Goal: Check status: Check status

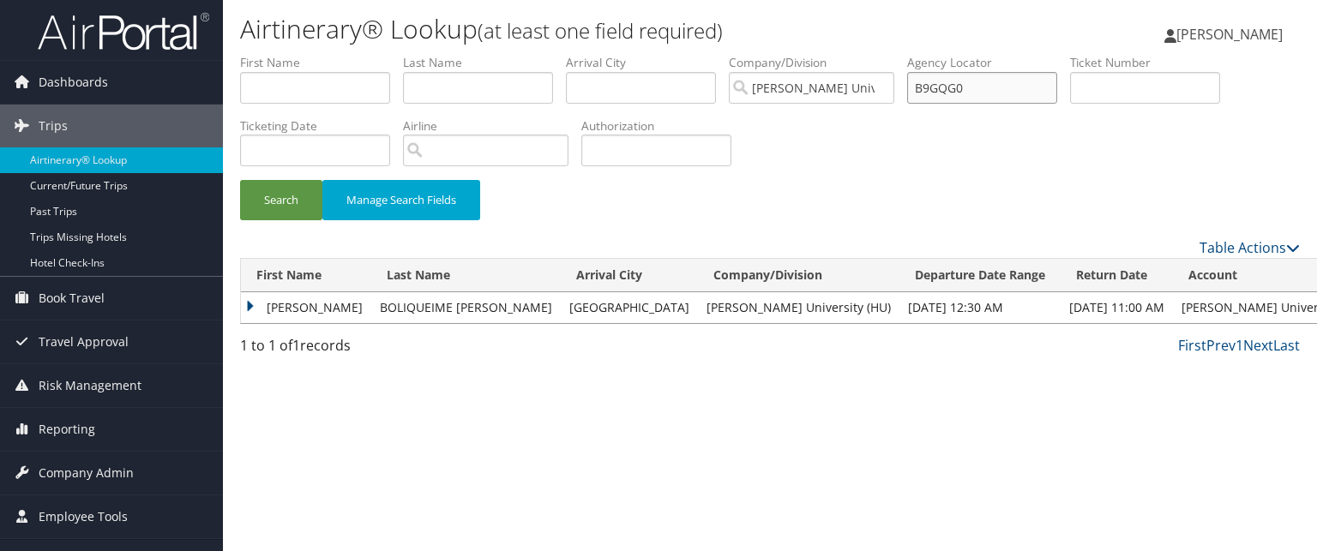
click at [975, 92] on input "B9GQG0" at bounding box center [982, 88] width 150 height 32
type input "B"
click at [1036, 87] on input "text" at bounding box center [982, 88] width 150 height 32
paste input "C88KVS"
type input "C88KVS"
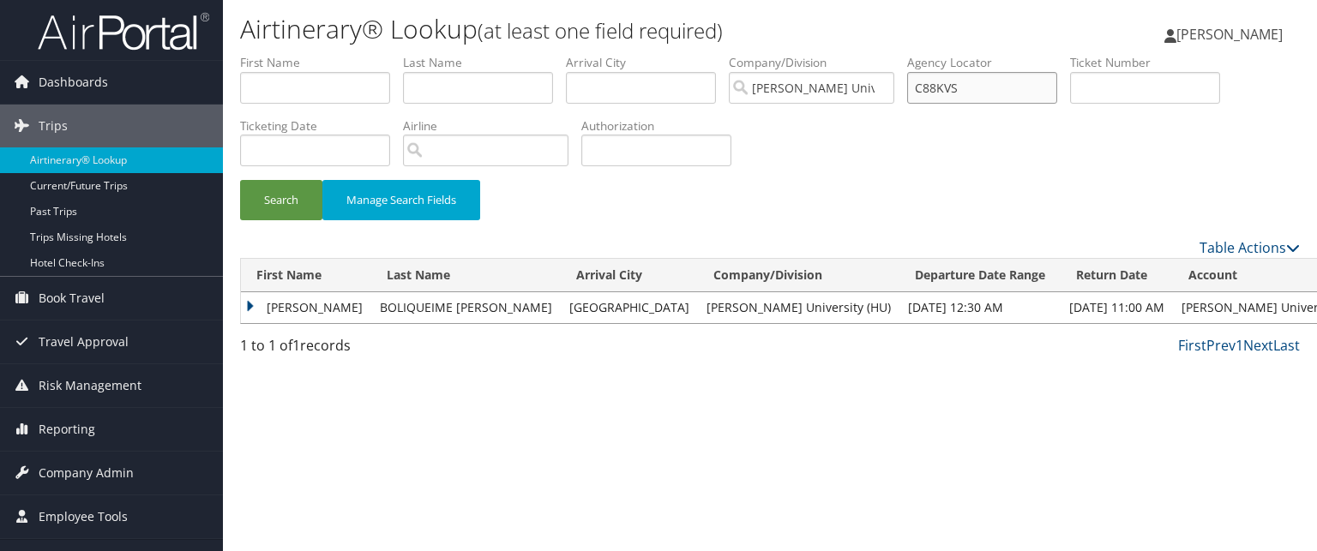
click at [240, 180] on button "Search" at bounding box center [281, 200] width 82 height 40
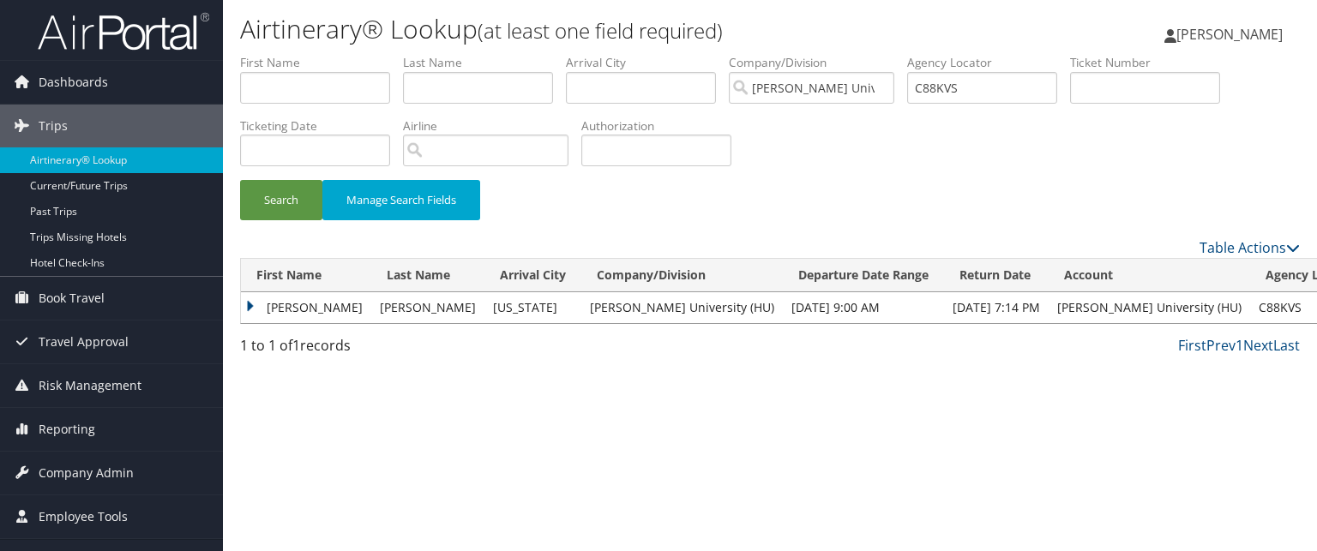
click at [261, 310] on td "SONYA TERESA" at bounding box center [306, 307] width 130 height 31
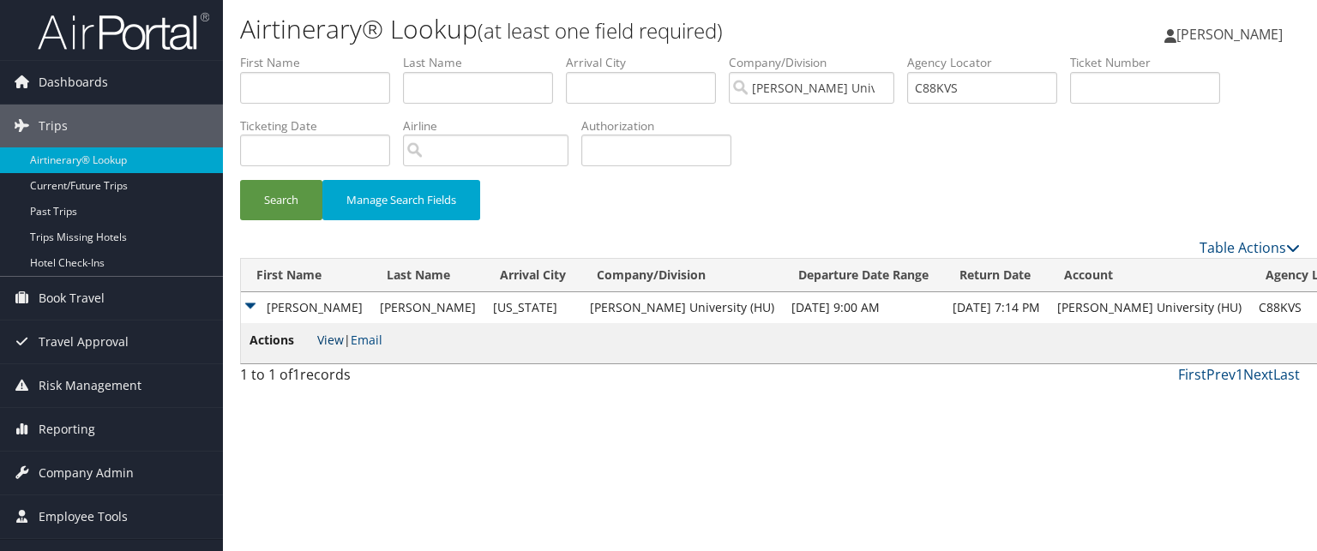
click at [322, 335] on link "View" at bounding box center [330, 340] width 27 height 16
click at [980, 93] on input "C88KVS" at bounding box center [982, 88] width 150 height 32
paste input "C88WTD"
type input "C88WTD"
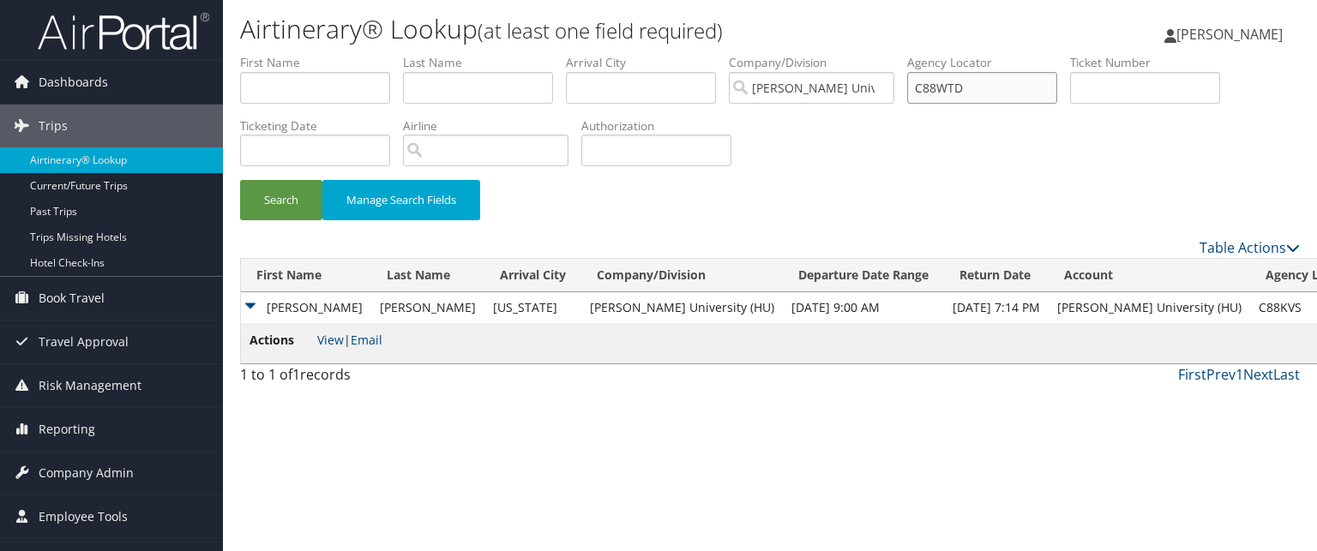
click at [240, 180] on button "Search" at bounding box center [281, 200] width 82 height 40
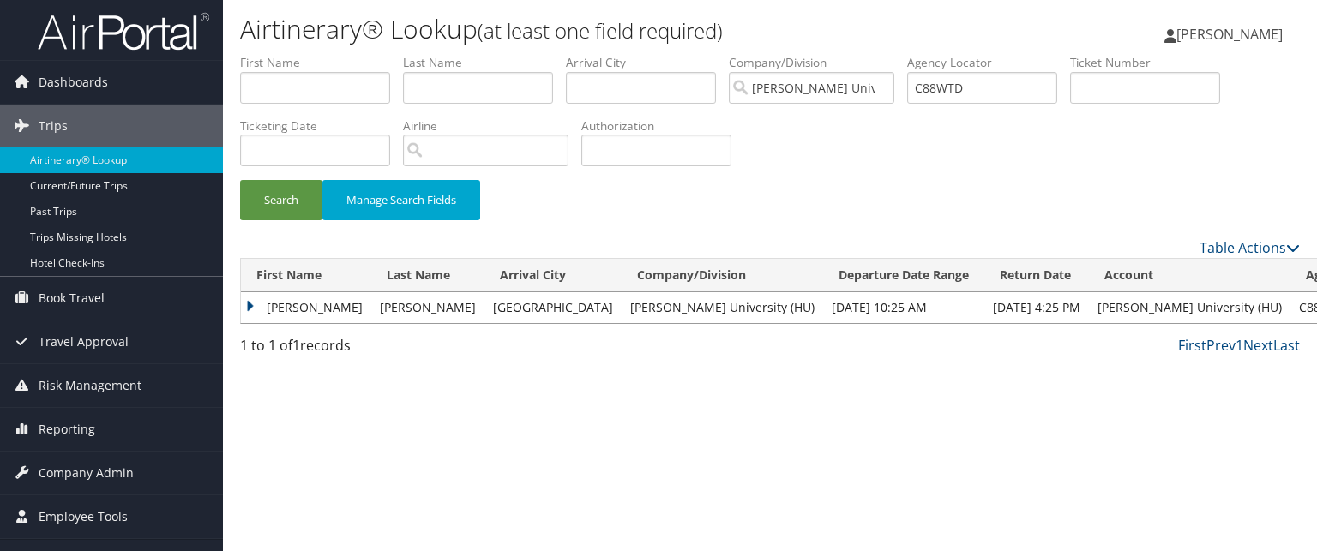
click at [293, 312] on td "FELIPE" at bounding box center [306, 307] width 130 height 31
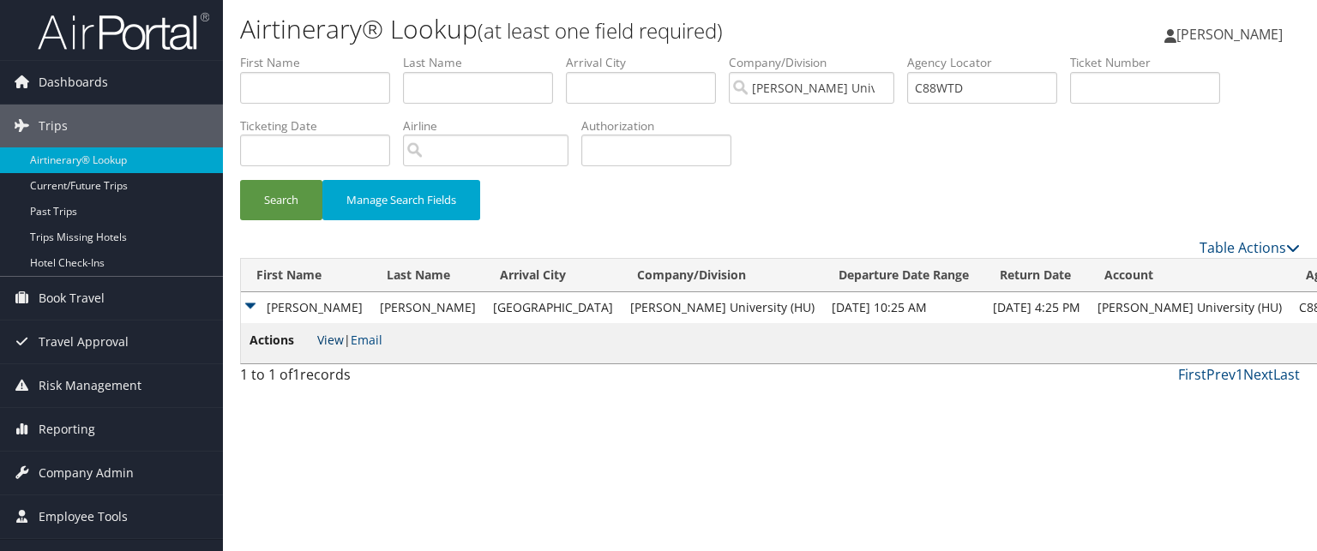
click at [322, 343] on link "View" at bounding box center [330, 340] width 27 height 16
click at [1015, 97] on input "C88WTD" at bounding box center [982, 88] width 150 height 32
paste input "C7Z1FF"
type input "C7Z1FF"
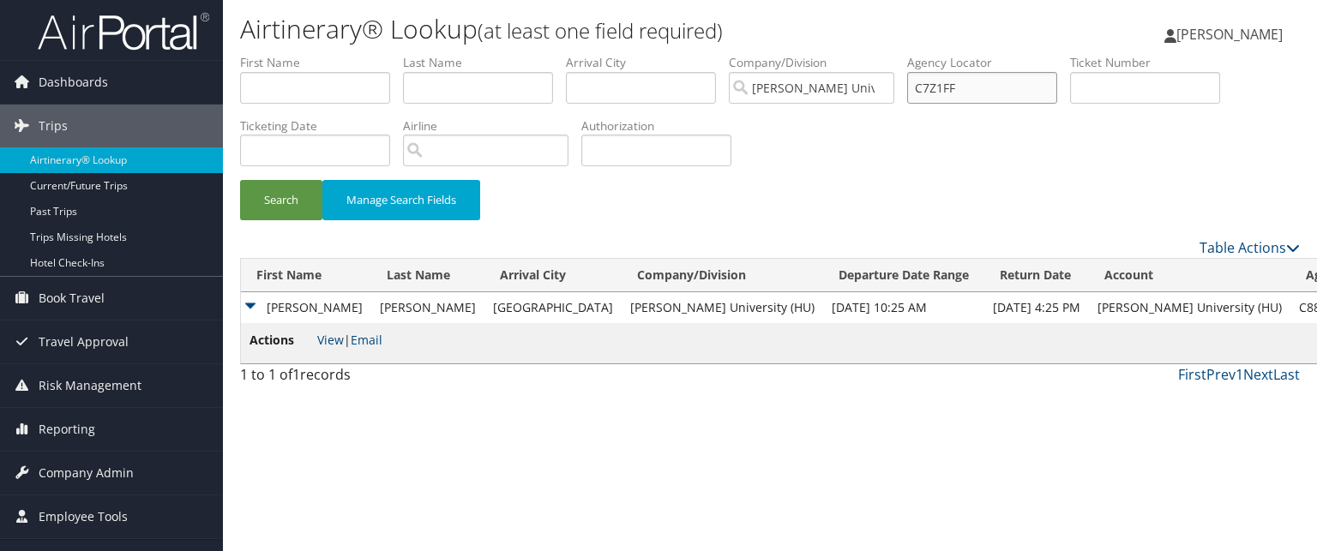
click at [240, 180] on button "Search" at bounding box center [281, 200] width 82 height 40
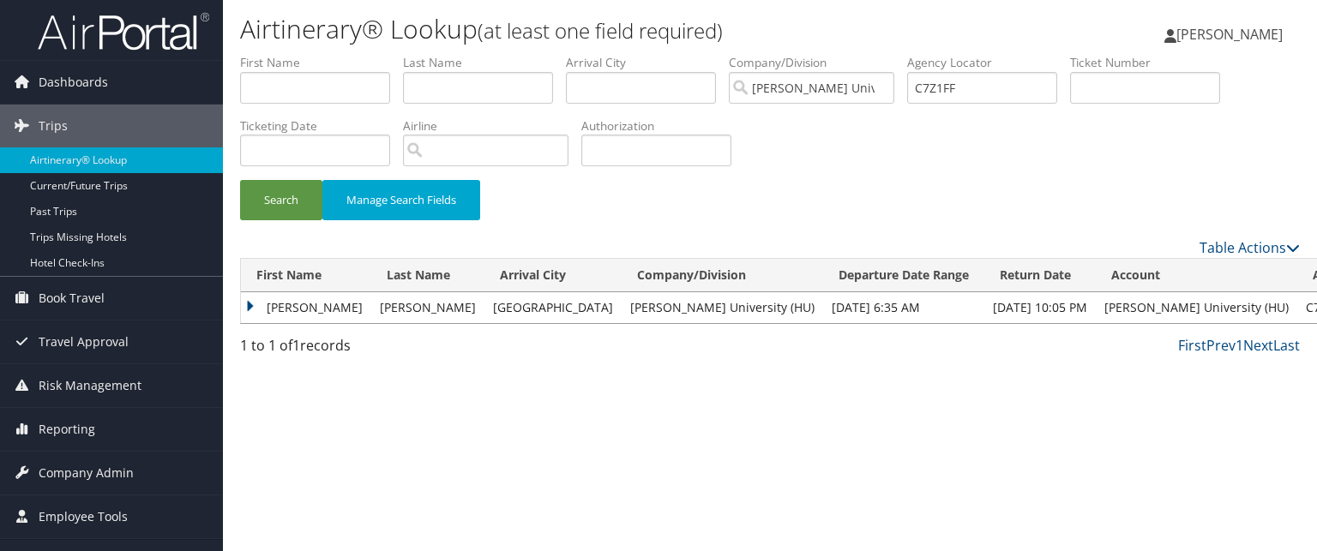
click at [244, 317] on td "NAKUL" at bounding box center [306, 307] width 130 height 31
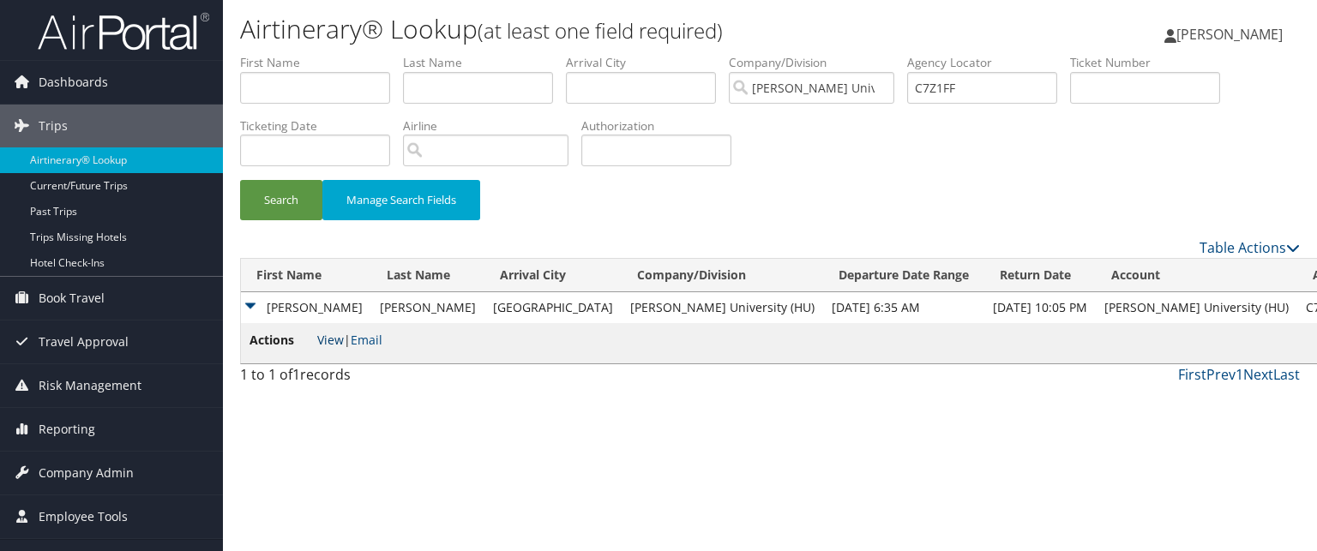
click at [327, 342] on link "View" at bounding box center [330, 340] width 27 height 16
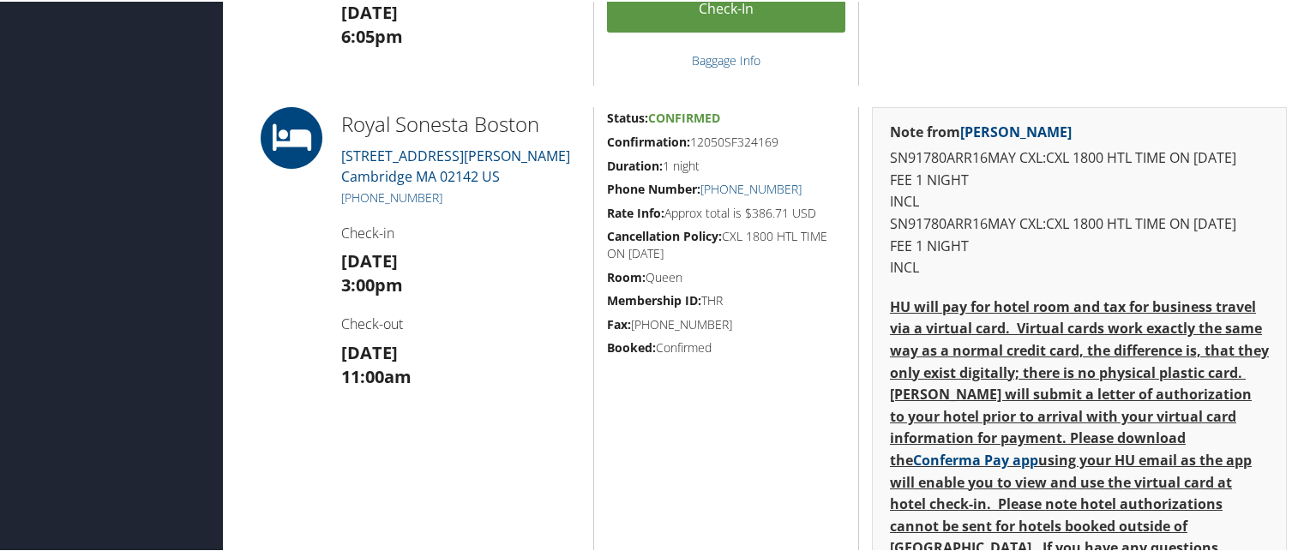
scroll to position [1249, 0]
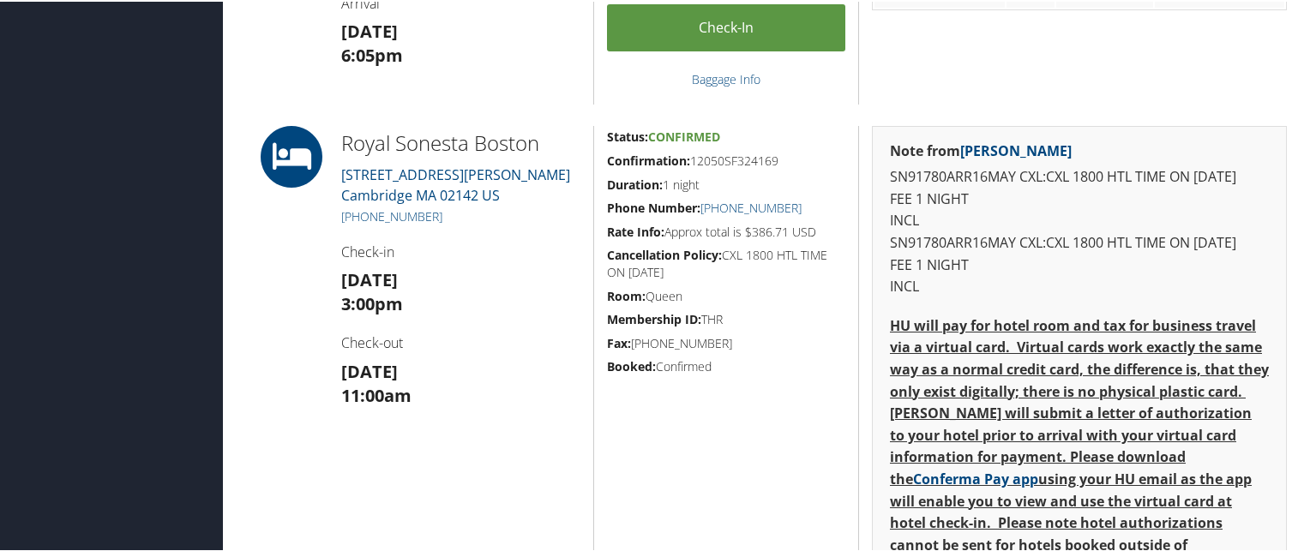
click at [822, 224] on h5 "Rate Info: Approx total is $386.71 USD" at bounding box center [726, 230] width 238 height 17
click at [148, 166] on div "Dashboards AirPortal 360™ (Manager) My Travel Dashboard Trips Airtinerary® Look…" at bounding box center [658, 363] width 1317 height 3225
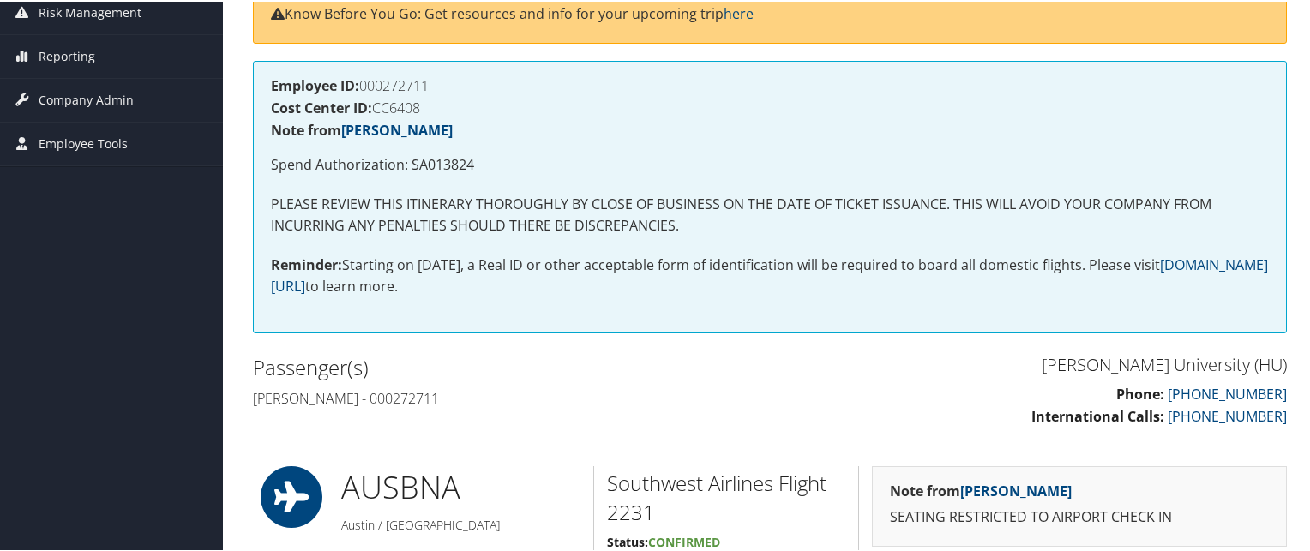
scroll to position [0, 0]
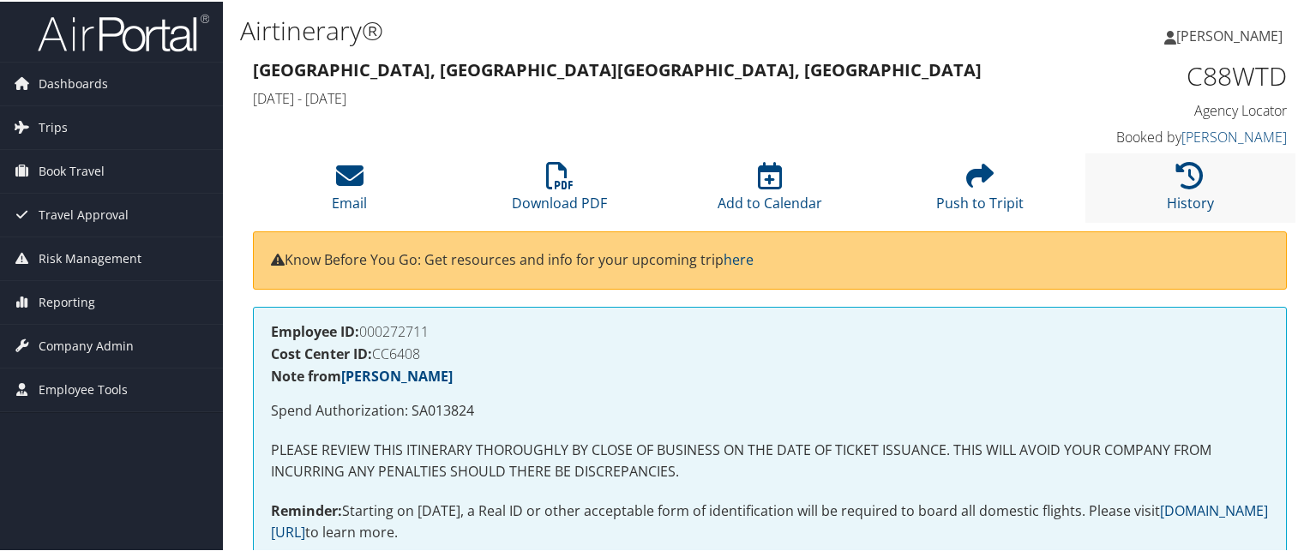
click at [1156, 168] on li "History" at bounding box center [1191, 186] width 210 height 69
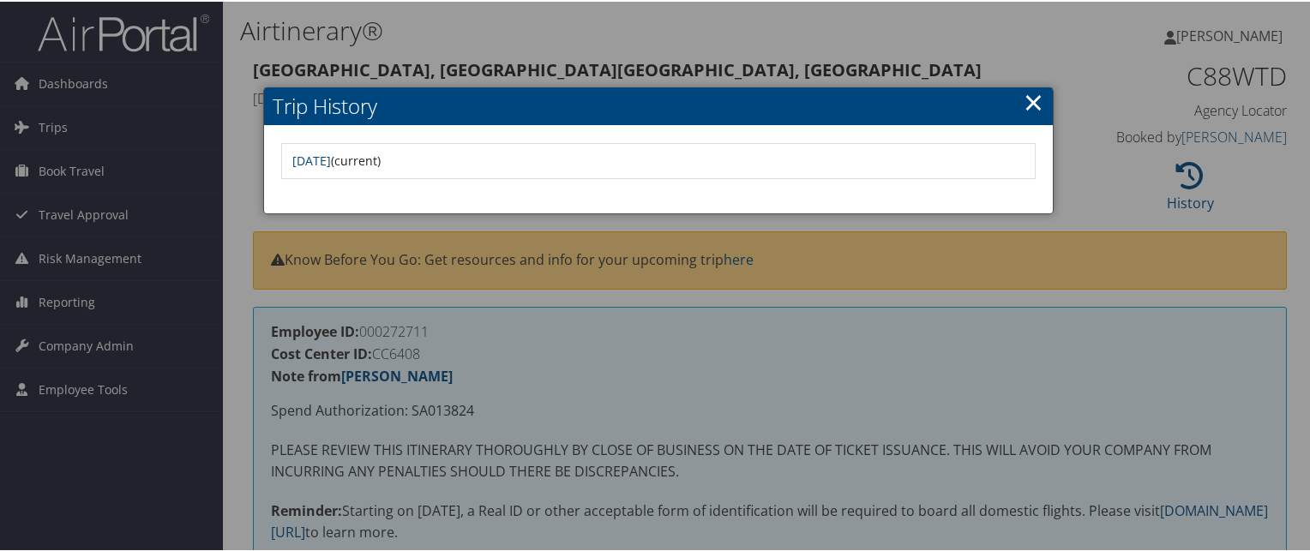
click at [1028, 103] on link "×" at bounding box center [1034, 100] width 20 height 34
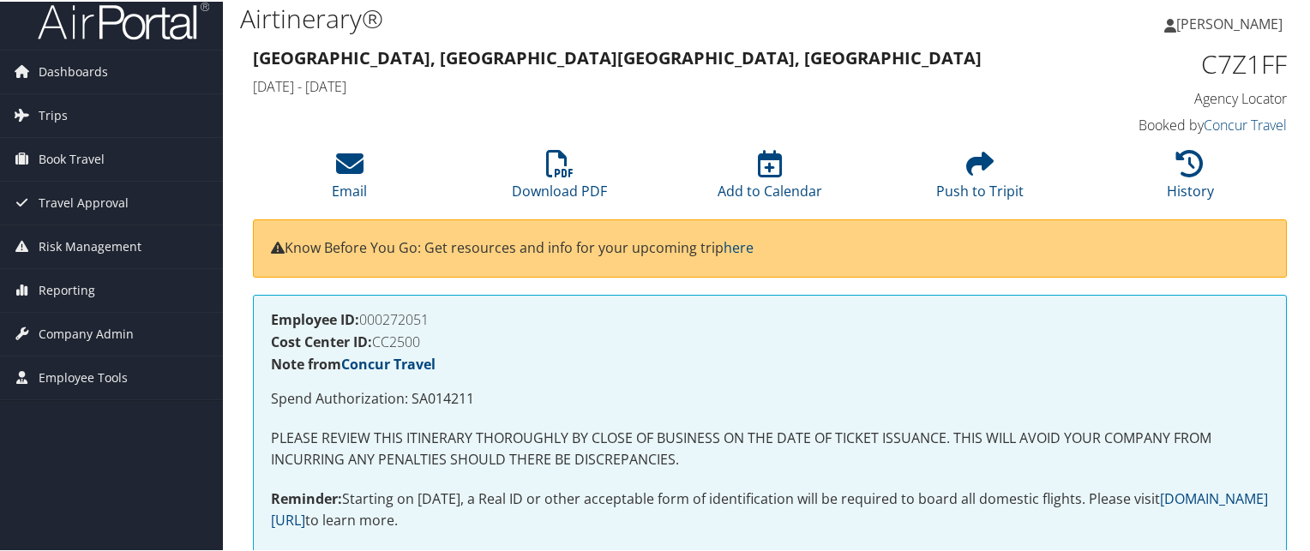
scroll to position [14, 0]
